Goal: Book appointment/travel/reservation

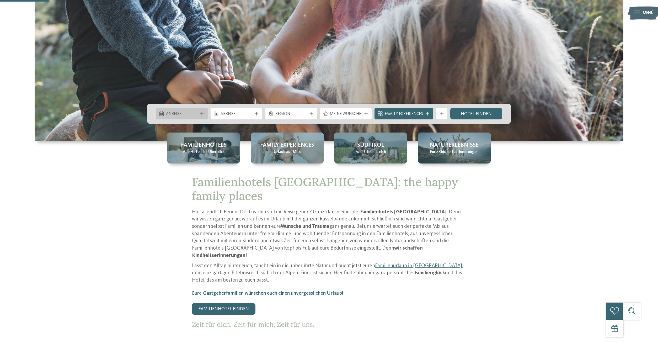
scroll to position [187, 0]
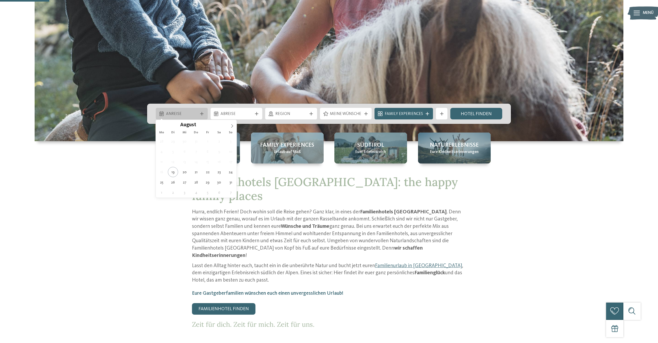
click at [192, 111] on div "Anreise" at bounding box center [181, 114] width 35 height 6
click at [233, 125] on icon at bounding box center [232, 126] width 4 height 4
type div "[DATE]"
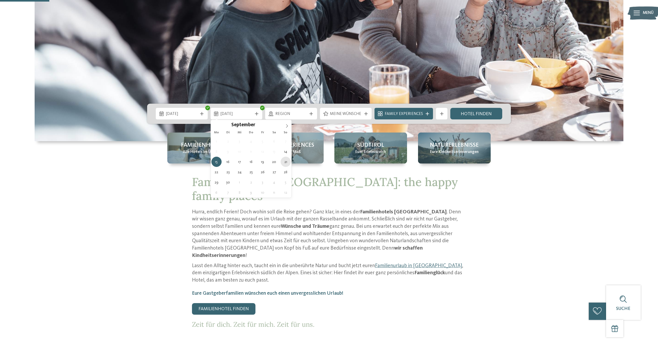
type div "[DATE]"
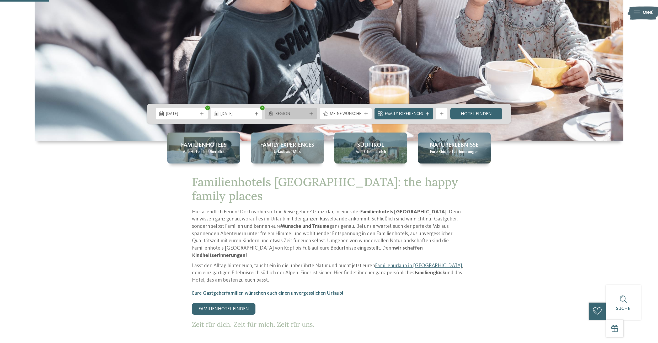
click at [299, 111] on div "Region" at bounding box center [291, 114] width 35 height 6
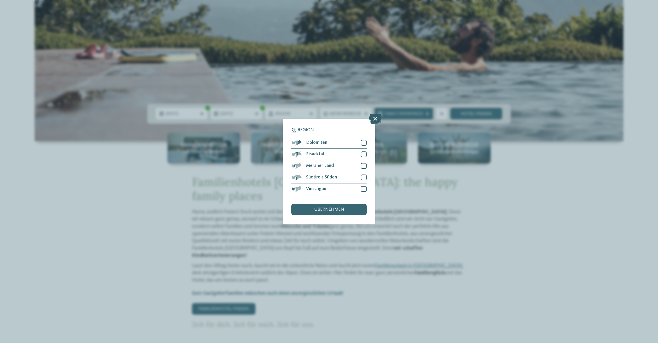
click at [373, 117] on icon at bounding box center [375, 119] width 12 height 10
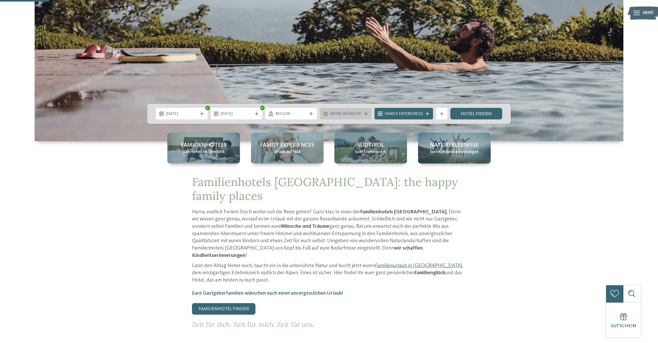
click at [346, 116] on span "Meine Wünsche" at bounding box center [346, 114] width 32 height 6
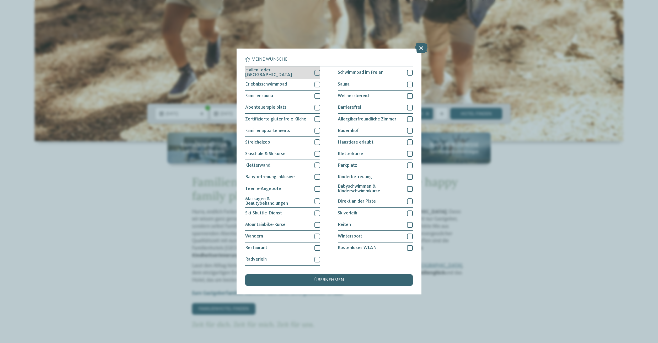
click at [318, 72] on div at bounding box center [318, 73] width 6 height 6
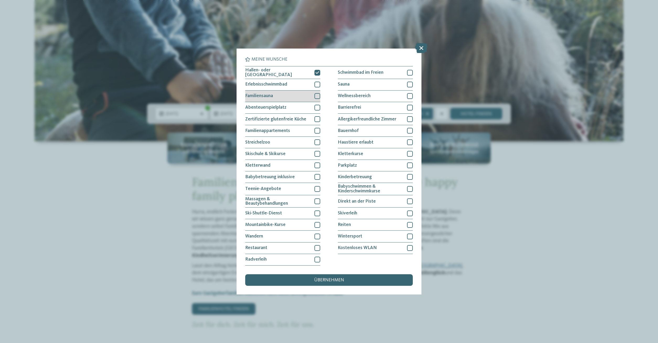
click at [318, 97] on div at bounding box center [318, 96] width 6 height 6
click at [317, 107] on div at bounding box center [318, 108] width 6 height 6
drag, startPoint x: 318, startPoint y: 97, endPoint x: 312, endPoint y: 98, distance: 6.4
click at [318, 97] on icon at bounding box center [318, 95] width 4 height 3
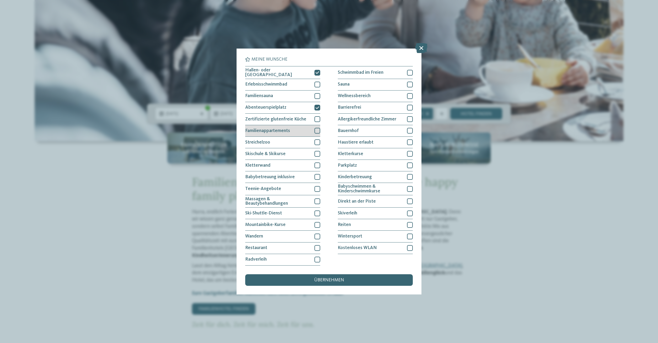
click at [318, 130] on div at bounding box center [318, 131] width 6 height 6
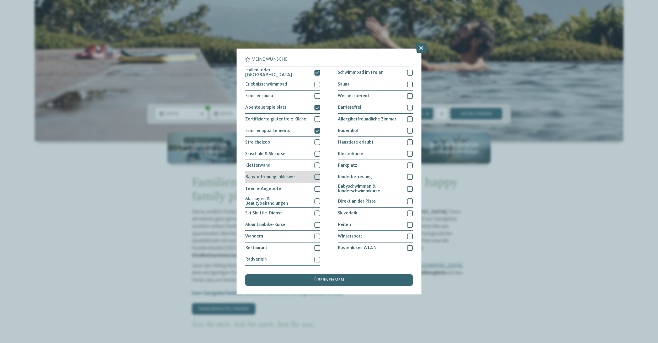
click at [316, 176] on div at bounding box center [318, 177] width 6 height 6
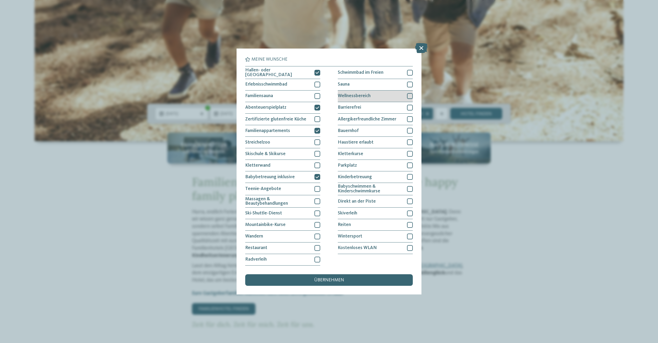
click at [409, 95] on div at bounding box center [410, 96] width 6 height 6
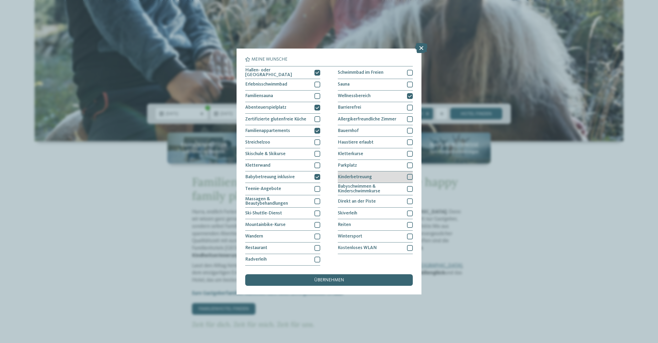
click at [409, 176] on div at bounding box center [410, 177] width 6 height 6
click at [411, 188] on div at bounding box center [410, 189] width 6 height 6
click at [411, 188] on icon at bounding box center [410, 188] width 4 height 3
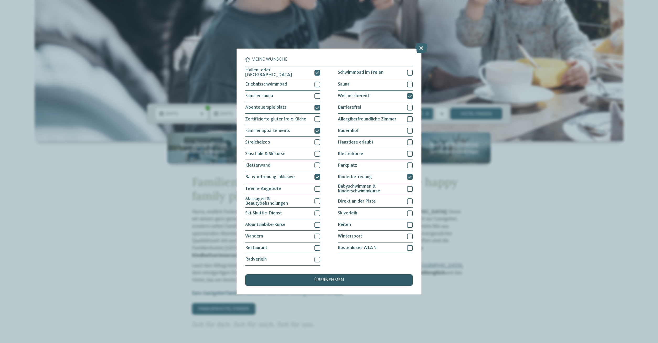
click at [360, 277] on div "übernehmen" at bounding box center [328, 280] width 167 height 12
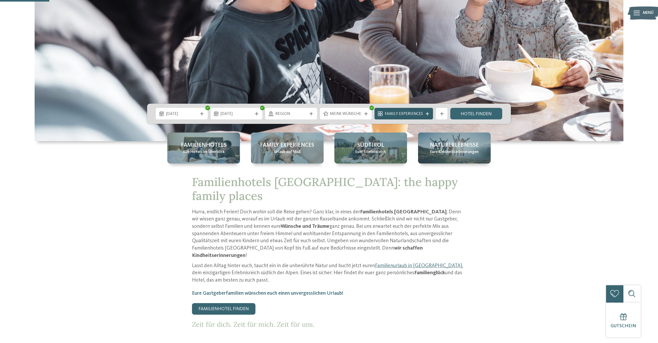
click at [423, 112] on span "Family Experiences" at bounding box center [404, 114] width 38 height 6
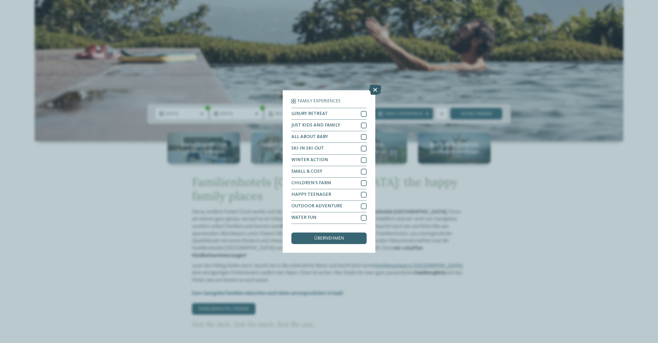
click at [374, 89] on icon at bounding box center [375, 90] width 12 height 10
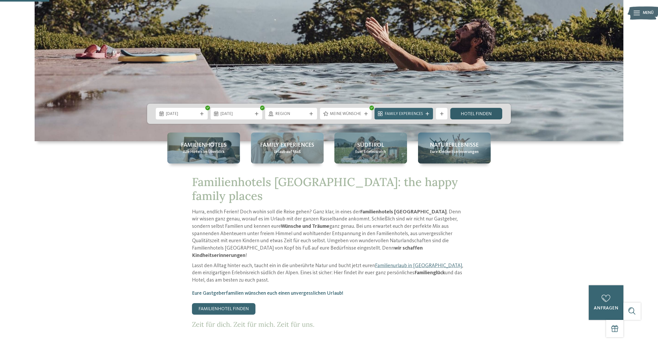
click at [501, 113] on link "Hotel finden" at bounding box center [476, 114] width 52 height 12
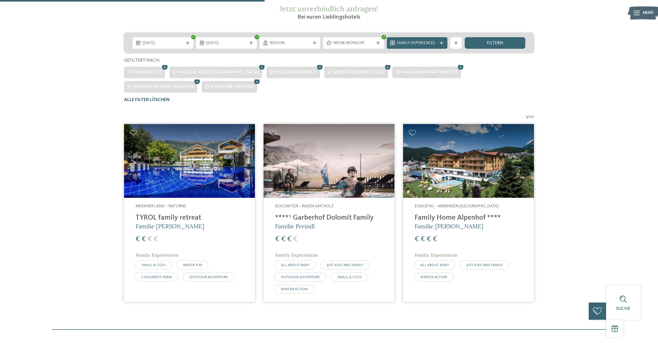
scroll to position [108, 0]
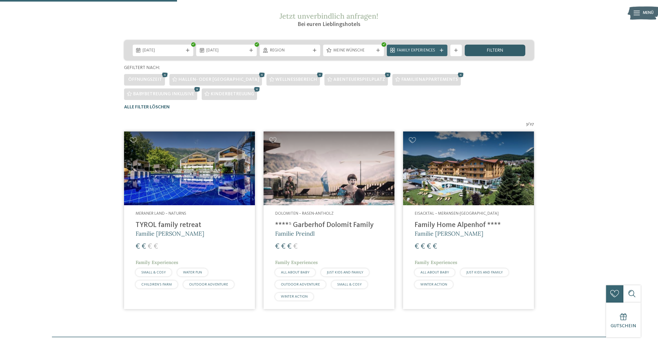
click at [472, 53] on div "filtern" at bounding box center [495, 51] width 61 height 12
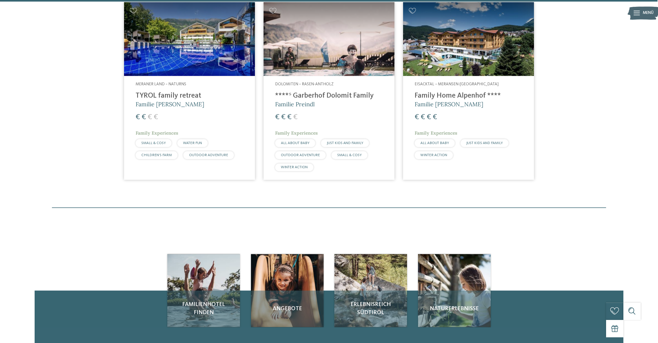
scroll to position [162, 0]
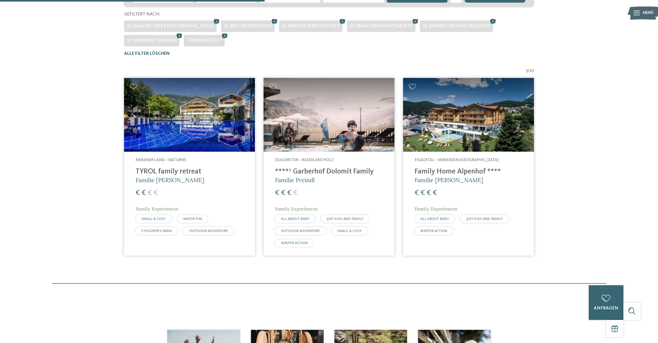
click at [528, 72] on span "3" at bounding box center [527, 71] width 2 height 6
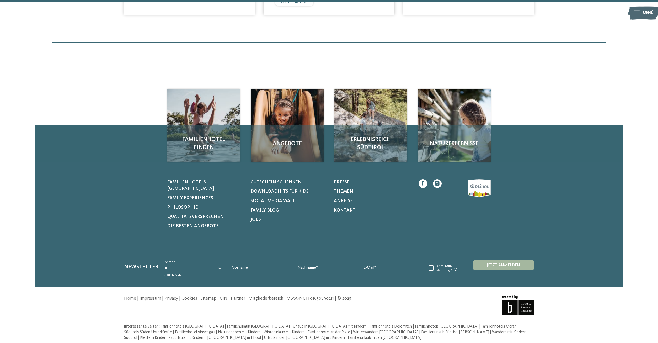
scroll to position [400, 0]
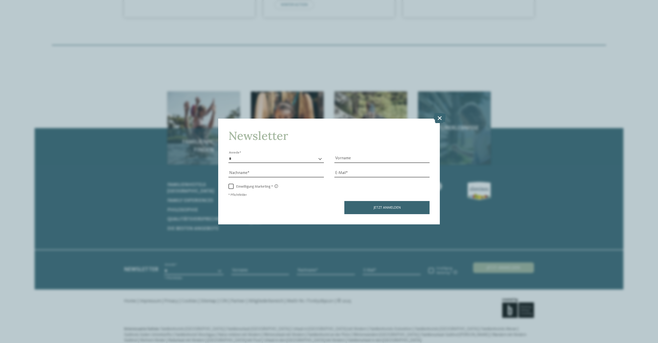
click at [440, 119] on icon at bounding box center [440, 118] width 12 height 10
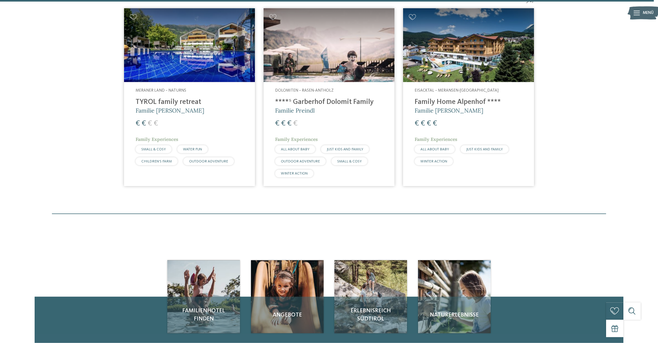
scroll to position [186, 0]
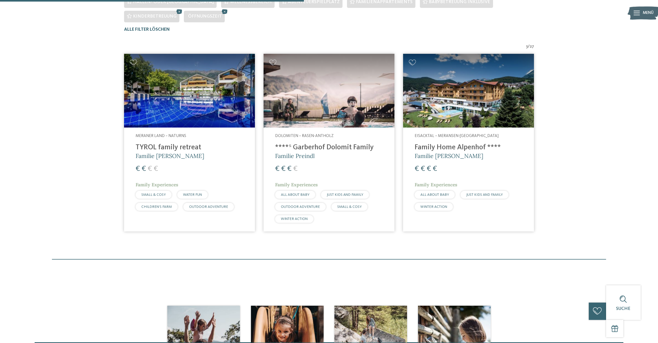
click at [530, 46] on span "/" at bounding box center [529, 47] width 2 height 6
click at [551, 47] on div "3 / 27 Meraner Land – Naturns TYROL family retreat Familie [PERSON_NAME] € € € €" at bounding box center [328, 140] width 479 height 192
drag, startPoint x: 554, startPoint y: 61, endPoint x: 553, endPoint y: 64, distance: 3.2
click at [554, 61] on div "3 / 27 Meraner Land – Naturns TYROL family retreat Familie [PERSON_NAME] € € € €" at bounding box center [328, 140] width 479 height 192
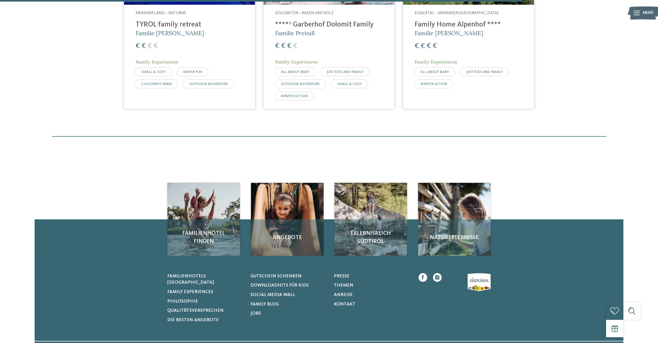
scroll to position [106, 0]
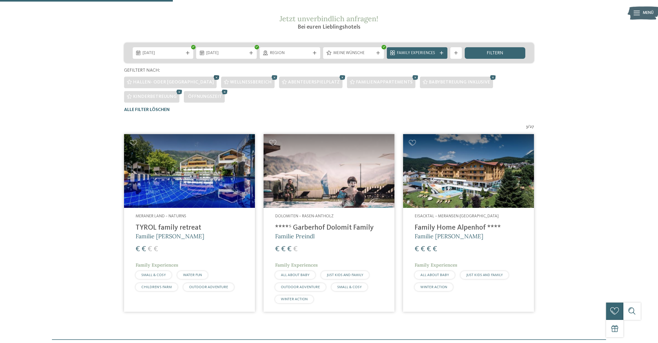
click at [213, 76] on icon at bounding box center [217, 78] width 9 height 8
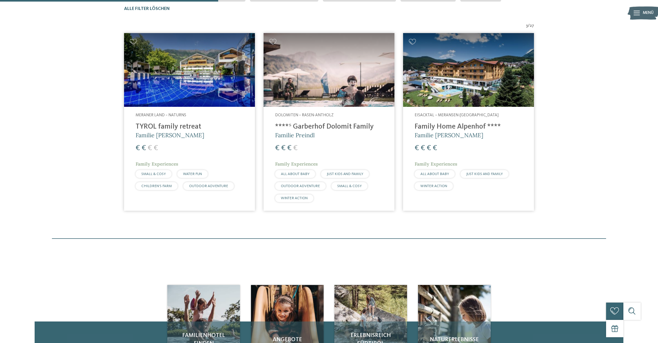
scroll to position [59, 0]
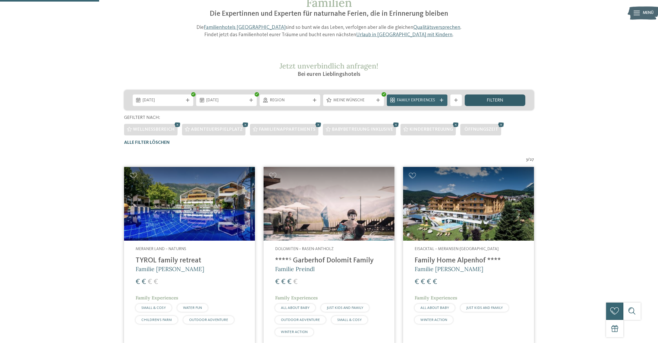
click at [494, 104] on div "filtern" at bounding box center [495, 100] width 61 height 12
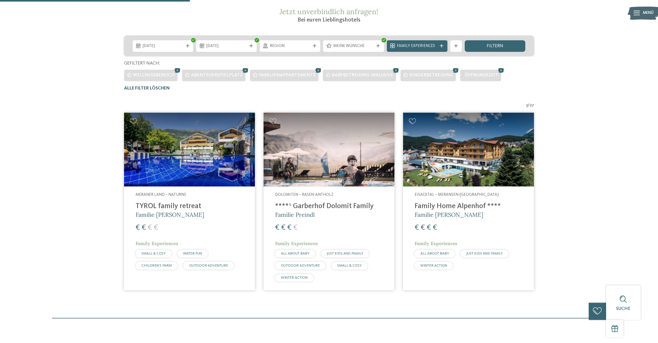
scroll to position [112, 0]
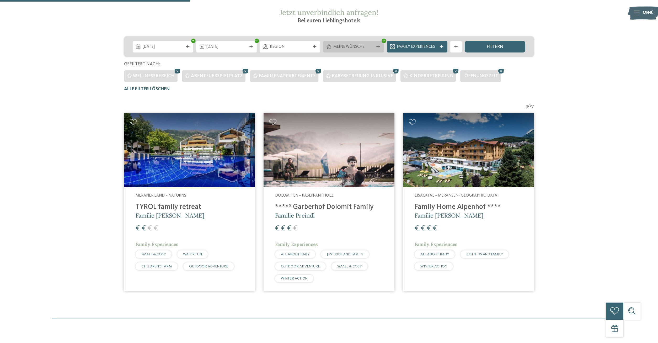
click at [349, 48] on span "Meine Wünsche" at bounding box center [353, 47] width 40 height 6
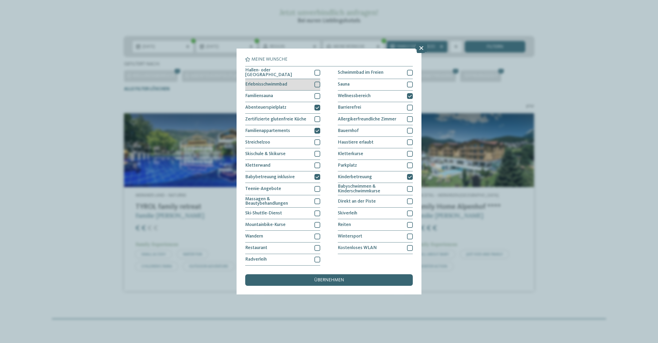
click at [316, 83] on div at bounding box center [318, 85] width 6 height 6
click at [316, 73] on div at bounding box center [318, 73] width 6 height 6
click at [273, 278] on div "übernehmen" at bounding box center [328, 280] width 167 height 12
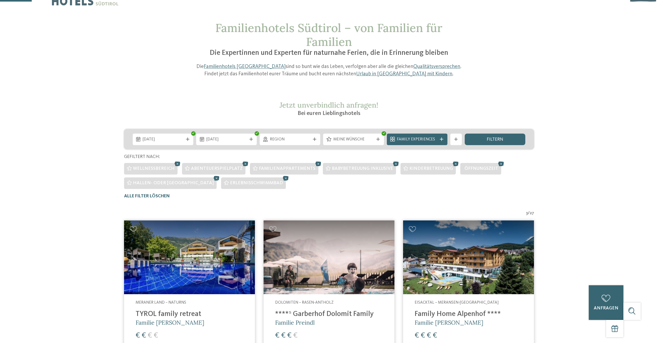
scroll to position [0, 0]
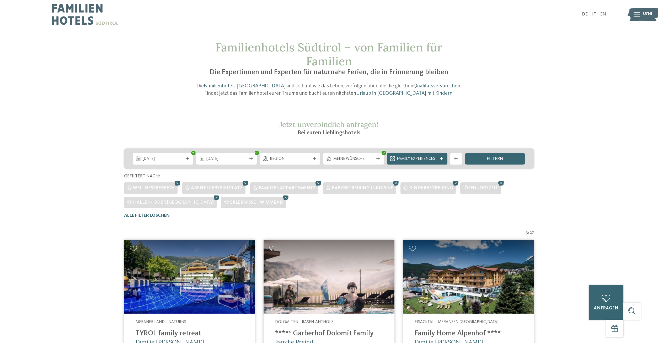
click at [224, 84] on link "Familienhotels [GEOGRAPHIC_DATA]" at bounding box center [245, 85] width 82 height 5
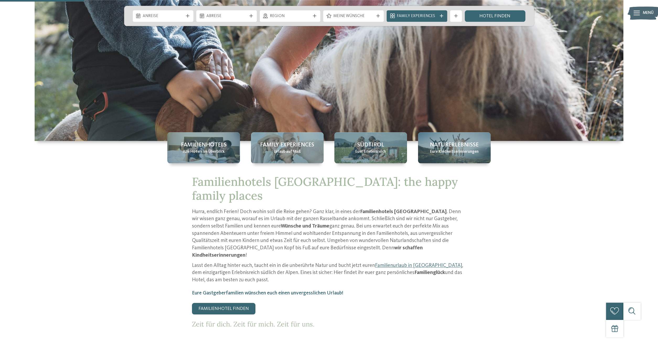
scroll to position [161, 0]
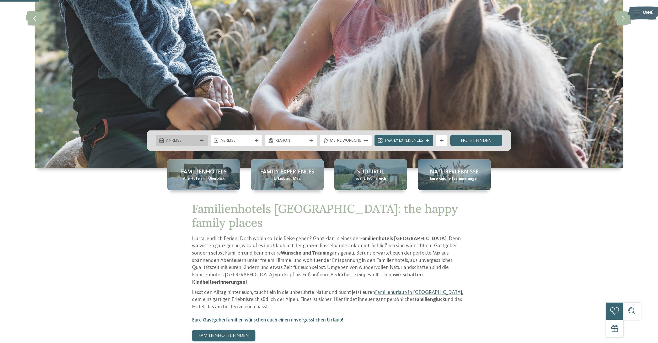
click at [203, 140] on icon at bounding box center [201, 140] width 3 height 3
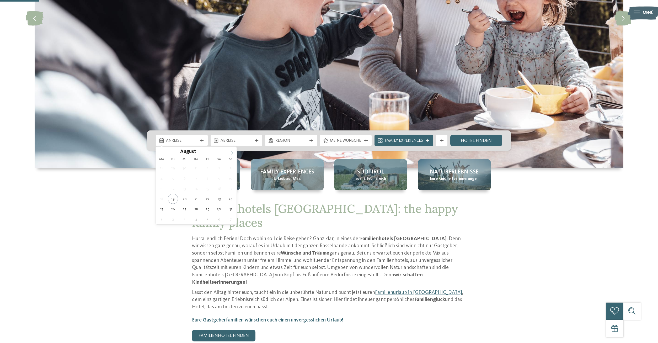
click at [233, 153] on icon at bounding box center [232, 153] width 4 height 4
type div "[DATE]"
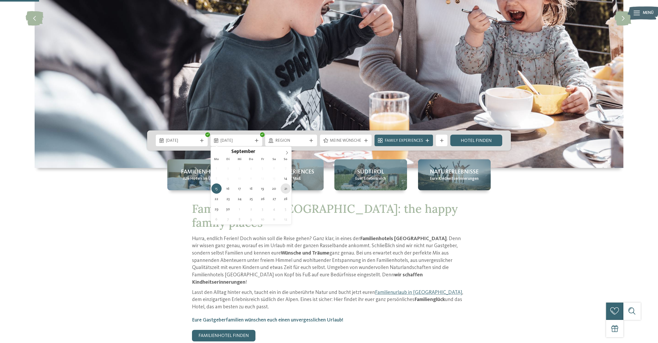
type div "[DATE]"
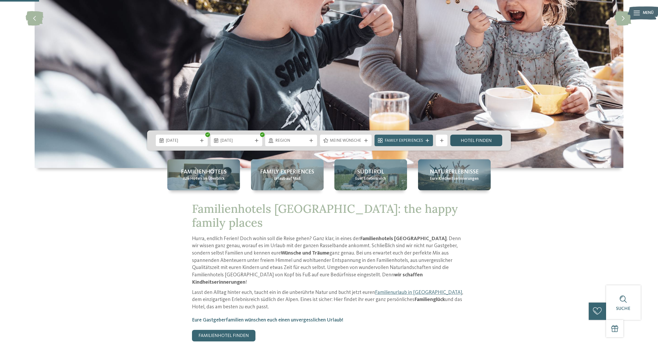
click at [486, 137] on link "Hotel finden" at bounding box center [476, 141] width 52 height 12
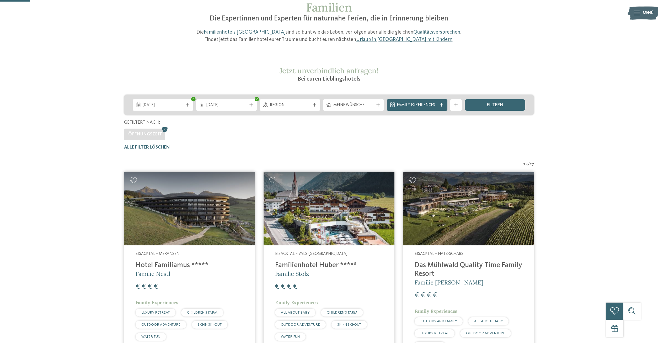
scroll to position [32, 0]
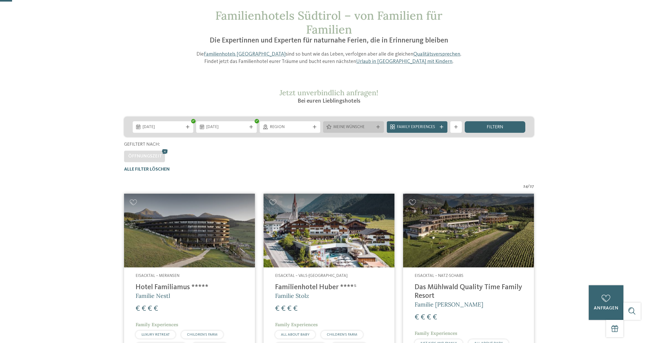
click at [352, 126] on span "Meine Wünsche" at bounding box center [353, 127] width 40 height 6
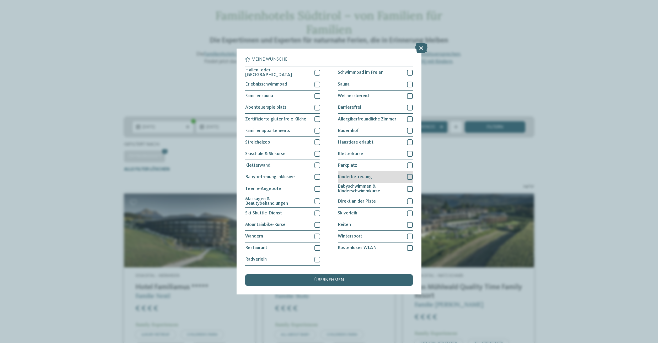
click at [410, 176] on div at bounding box center [410, 177] width 6 height 6
click at [293, 278] on div "übernehmen" at bounding box center [328, 280] width 167 height 12
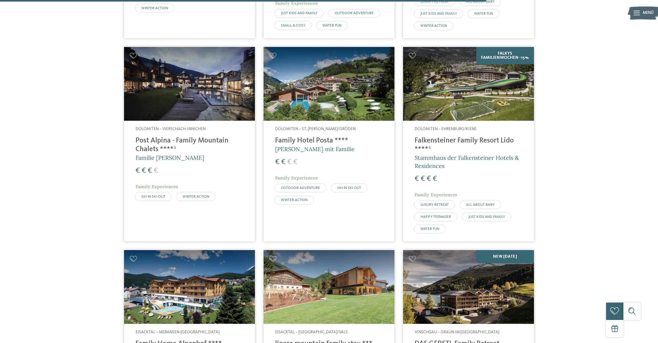
scroll to position [968, 0]
